Goal: Task Accomplishment & Management: Use online tool/utility

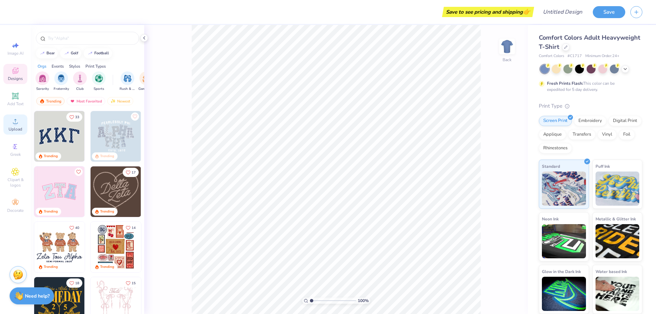
click at [19, 132] on div "Upload" at bounding box center [15, 124] width 24 height 20
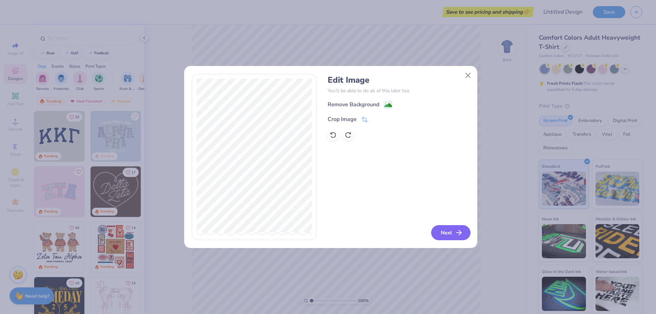
click at [452, 236] on button "Next" at bounding box center [450, 232] width 39 height 15
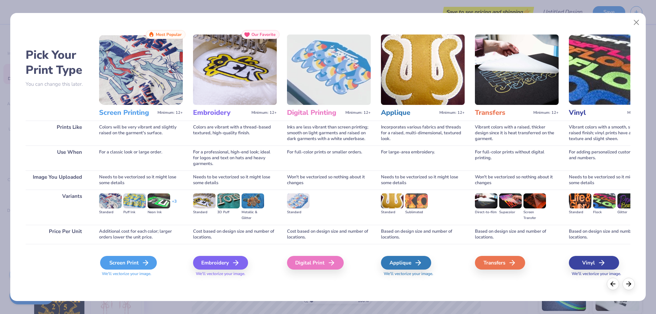
click at [121, 262] on div "Screen Print" at bounding box center [128, 263] width 57 height 14
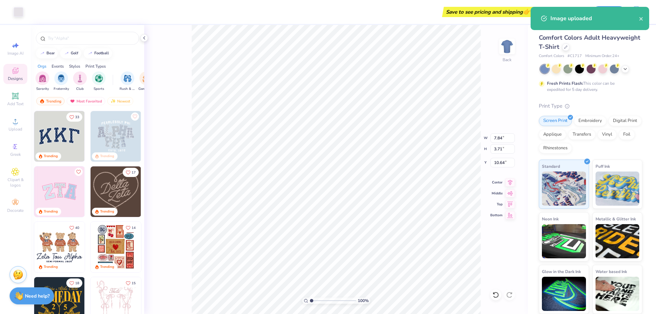
type input "10.90"
type input "5.16"
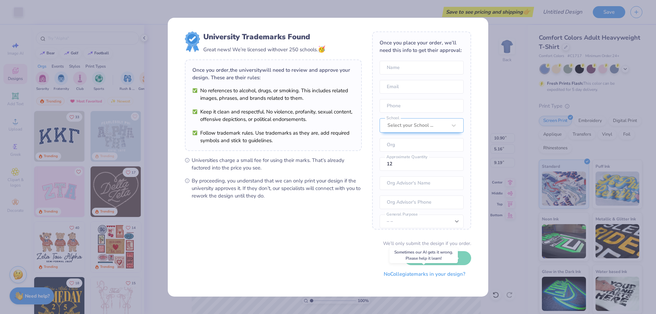
click at [433, 275] on button "No Collegiate marks in your design?" at bounding box center [424, 274] width 93 height 14
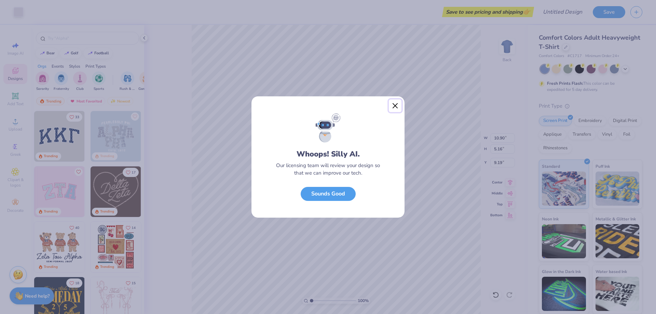
click at [394, 104] on button "Close" at bounding box center [395, 105] width 13 height 13
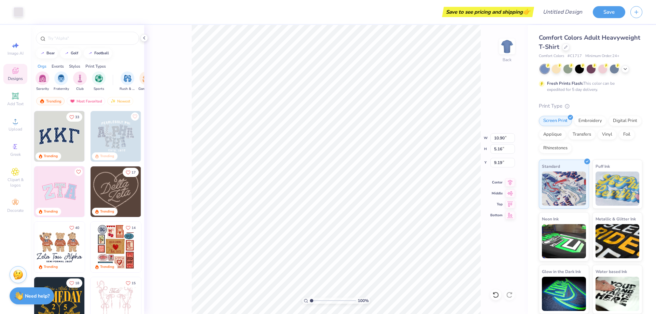
type input "3.00"
click at [627, 68] on icon at bounding box center [625, 68] width 5 height 5
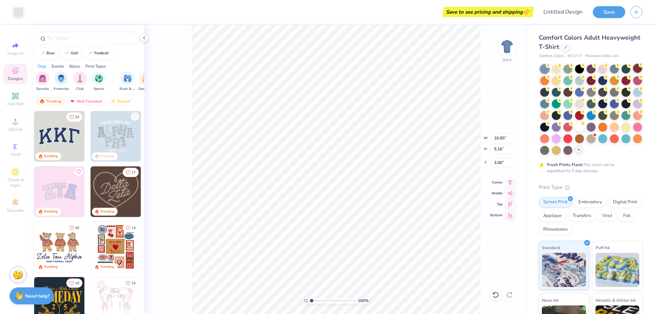
click at [633, 73] on div at bounding box center [637, 68] width 9 height 9
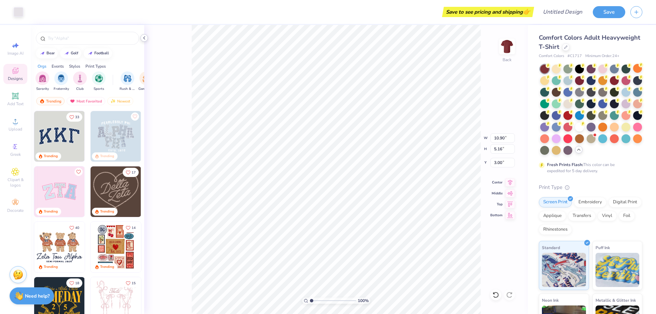
click at [143, 40] on icon at bounding box center [143, 37] width 5 height 5
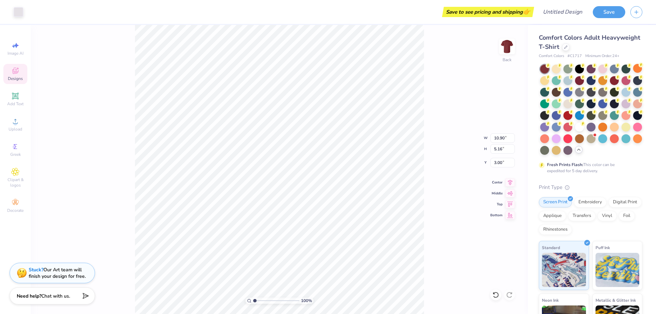
click at [630, 174] on div "Fresh Prints Flash: This color can be expedited for 5 day delivery." at bounding box center [589, 168] width 84 height 12
click at [15, 11] on div at bounding box center [19, 11] width 10 height 10
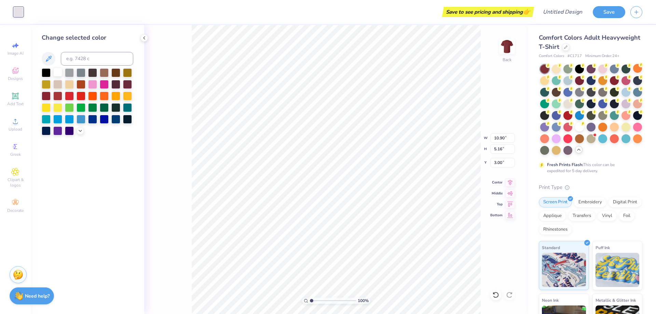
click at [55, 70] on div at bounding box center [57, 72] width 9 height 9
click at [630, 194] on div "Comfort Colors Adult Heavyweight T-Shirt Comfort Colors # C1717 Minimum Order: …" at bounding box center [591, 214] width 104 height 362
click at [634, 216] on div "Screen Print Embroidery Digital Print Applique Transfers Vinyl Foil Rhinestones" at bounding box center [591, 216] width 104 height 38
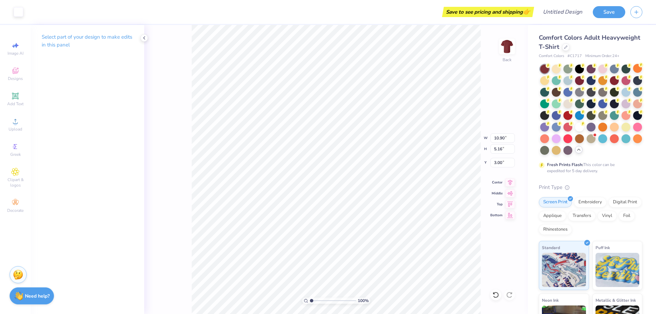
type input "10.52"
type input "4.98"
type input "3.00"
click at [395, 8] on div "Save to see pricing and shipping 👉" at bounding box center [280, 12] width 504 height 24
click at [387, 21] on div "Save to see pricing and shipping 👉" at bounding box center [280, 12] width 504 height 24
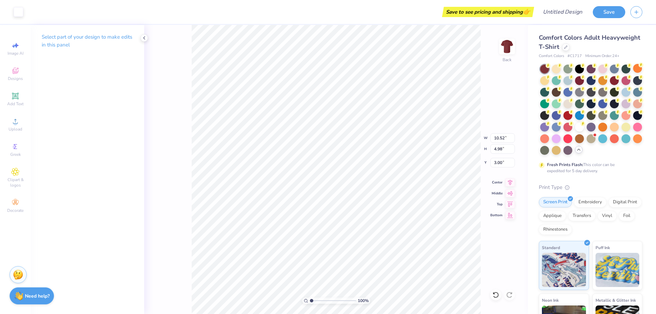
click at [146, 41] on div at bounding box center [144, 38] width 8 height 8
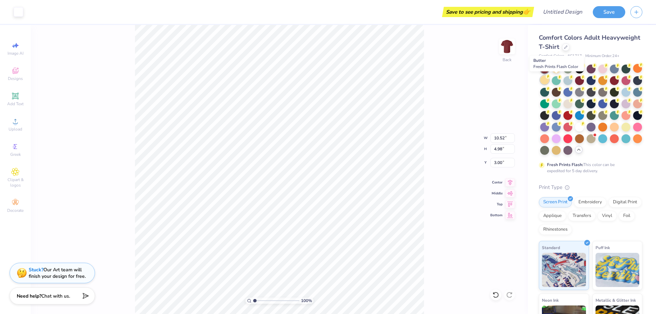
click at [549, 83] on div at bounding box center [544, 80] width 9 height 9
click at [545, 69] on div at bounding box center [544, 69] width 9 height 9
click at [633, 73] on div at bounding box center [637, 68] width 9 height 9
click at [13, 124] on icon at bounding box center [15, 121] width 8 height 8
click at [594, 47] on span "Comfort Colors Adult Heavyweight T-Shirt" at bounding box center [589, 41] width 101 height 17
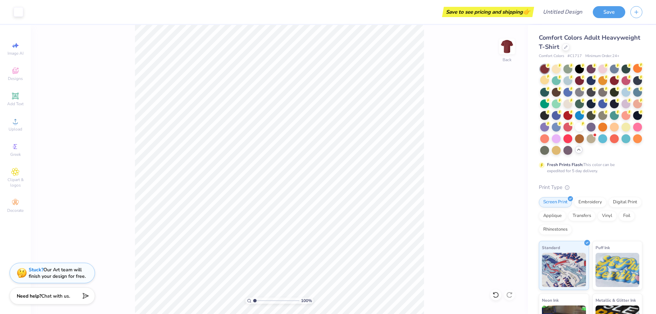
click at [600, 48] on div "Comfort Colors Adult Heavyweight T-Shirt" at bounding box center [591, 42] width 104 height 18
click at [570, 47] on div at bounding box center [566, 47] width 8 height 8
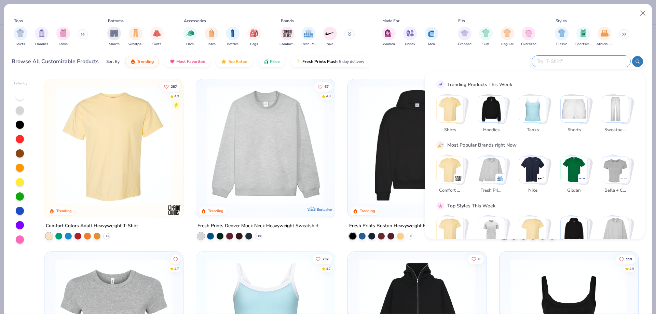
click at [600, 65] on input "text" at bounding box center [581, 61] width 90 height 8
type input "[PERSON_NAME]"
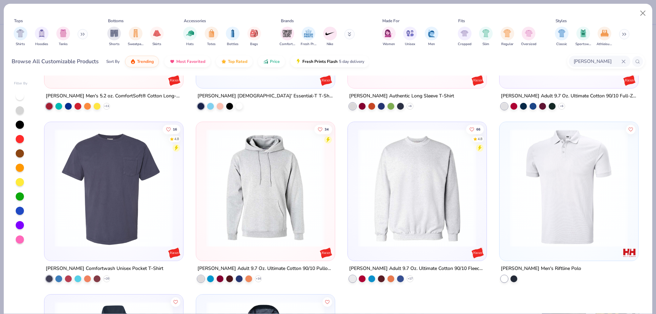
scroll to position [820, 0]
click at [419, 176] on div at bounding box center [292, 187] width 375 height 118
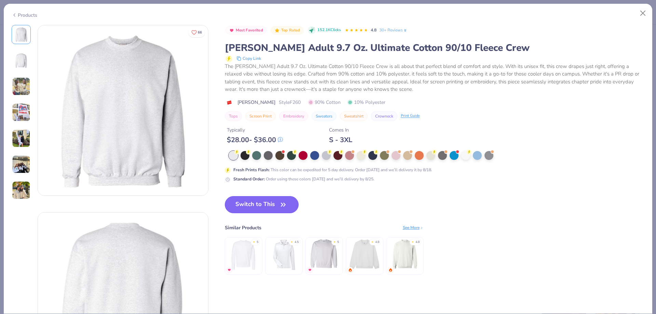
click at [254, 205] on button "Switch to This" at bounding box center [262, 204] width 74 height 17
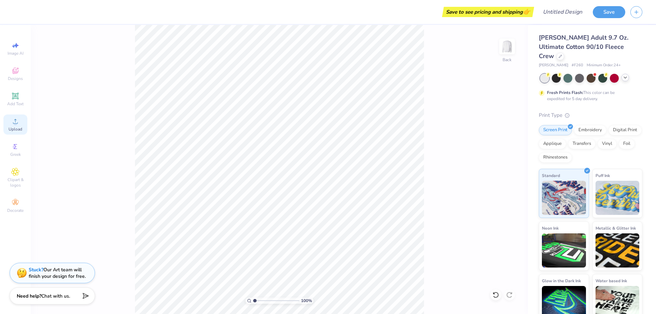
click at [16, 123] on circle at bounding box center [15, 124] width 4 height 4
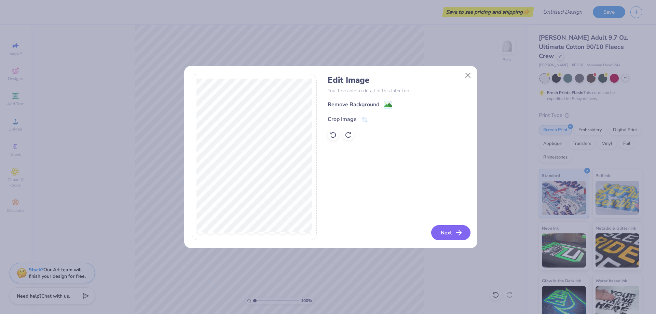
click at [452, 234] on button "Next" at bounding box center [450, 232] width 39 height 15
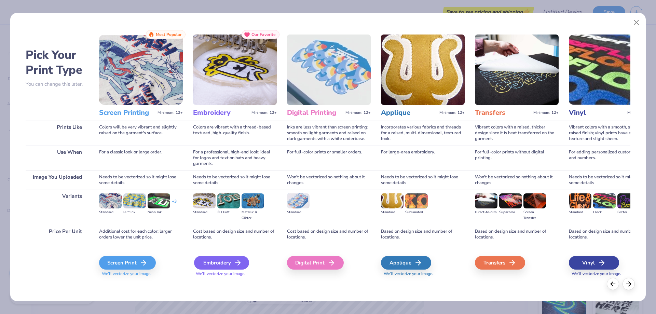
click at [218, 263] on div "Embroidery" at bounding box center [221, 263] width 55 height 14
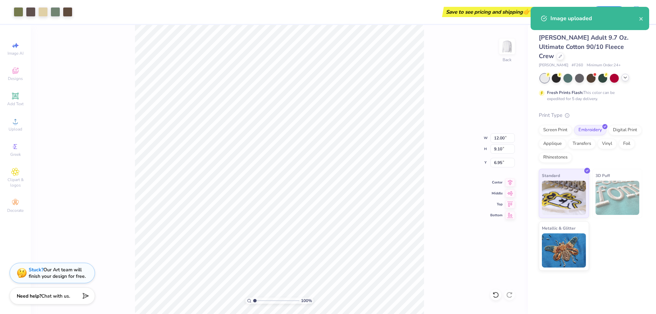
type input "3.00"
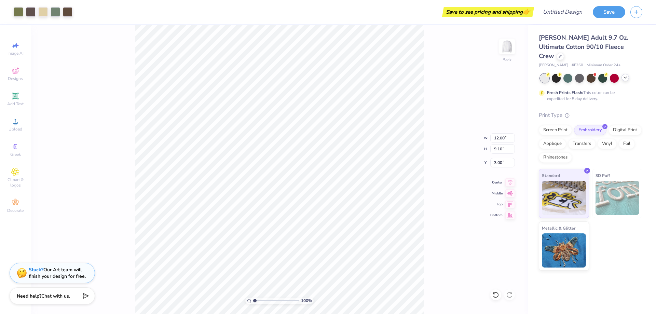
type input "5.99"
type input "4.54"
type input "5.39"
type input "4.09"
click at [439, 187] on div "100 % Back W 5.39 5.39 " H 4.09 4.09 " Y 3.00 3.00 " Center Middle Top Bottom" at bounding box center [279, 169] width 497 height 289
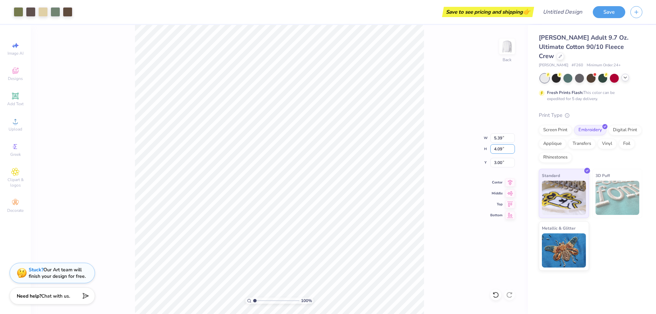
drag, startPoint x: 507, startPoint y: 149, endPoint x: 476, endPoint y: 146, distance: 31.5
click at [476, 146] on div "100 % Back W 5.39 5.39 " H 4.09 4.09 " Y 3.00 3.00 " Center Middle Top Bottom" at bounding box center [279, 169] width 497 height 289
click at [506, 149] on input "4.09" at bounding box center [502, 149] width 25 height 10
type input "4.0"
type input "5.28"
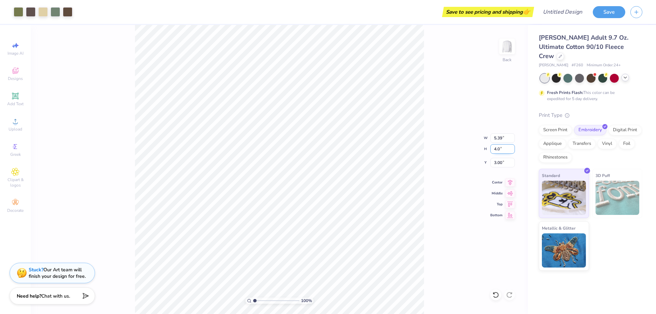
type input "4.00"
type input "3.00"
click at [424, 127] on div "100 % Back W 5.28 5.28 " H 4.00 4.00 " Y 3.00 3.00 " Center Middle Top Bottom" at bounding box center [279, 169] width 497 height 289
